Goal: Task Accomplishment & Management: Manage account settings

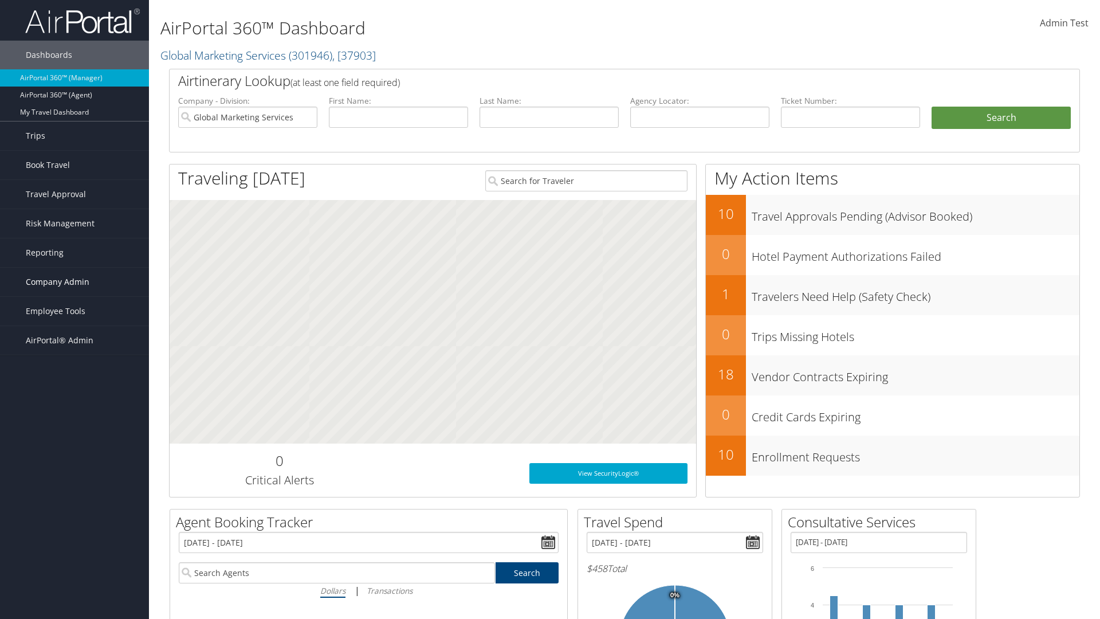
click at [74, 282] on span "Company Admin" at bounding box center [58, 282] width 64 height 29
click at [74, 451] on link "Service Fees" at bounding box center [74, 459] width 149 height 17
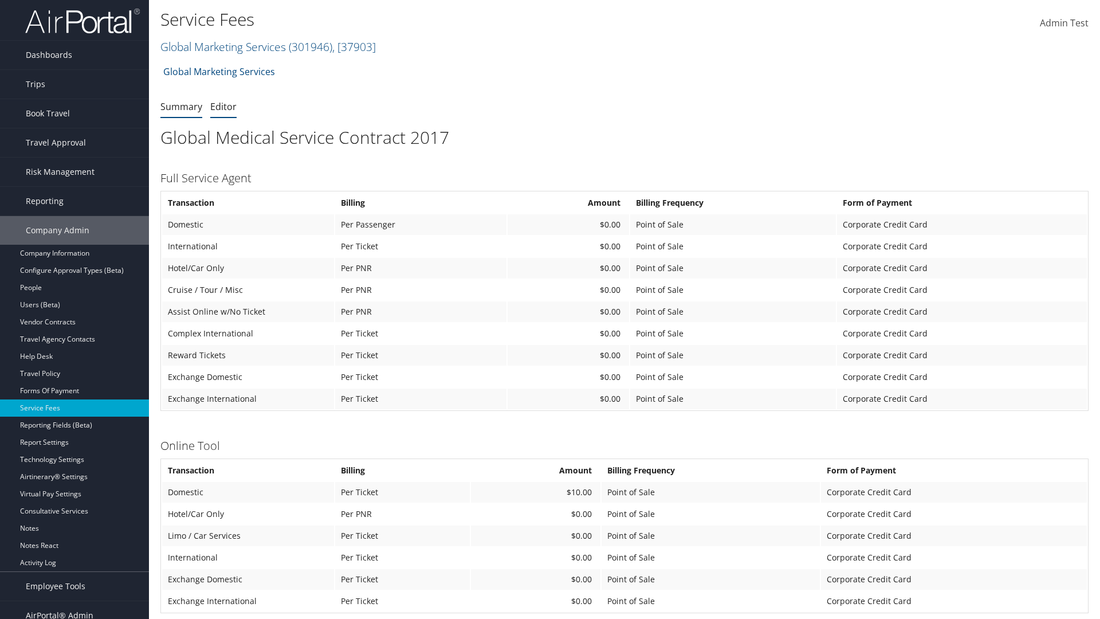
click at [223, 106] on link "Editor" at bounding box center [223, 106] width 26 height 13
